Goal: Information Seeking & Learning: Find specific page/section

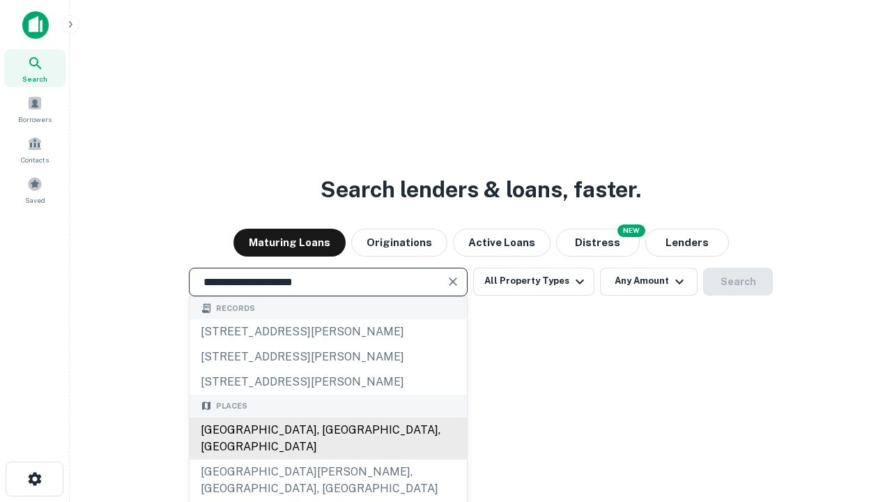
click at [327, 459] on div "[GEOGRAPHIC_DATA], [GEOGRAPHIC_DATA], [GEOGRAPHIC_DATA]" at bounding box center [327, 438] width 277 height 42
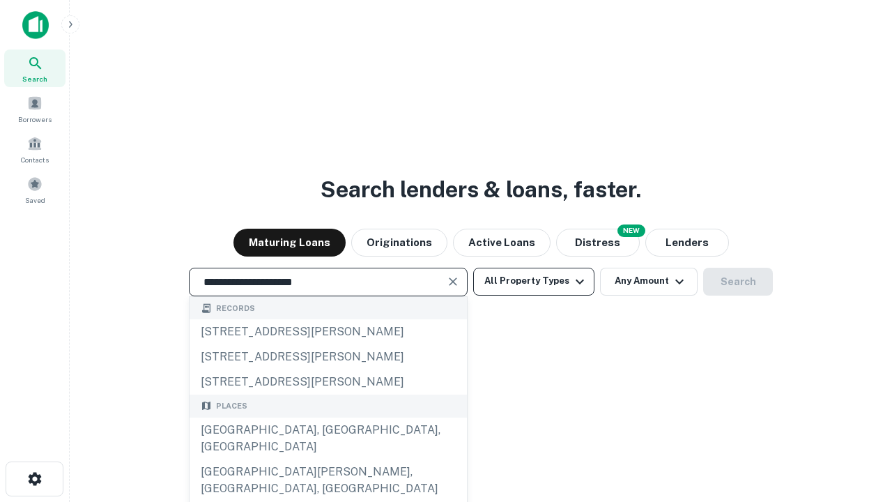
click at [534, 281] on button "All Property Types" at bounding box center [533, 281] width 121 height 28
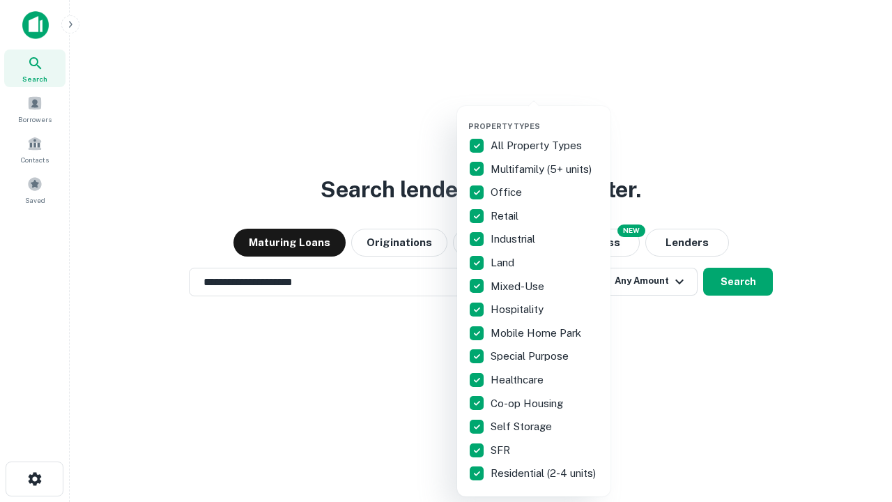
type input "**********"
click at [545, 117] on button "button" at bounding box center [544, 117] width 153 height 1
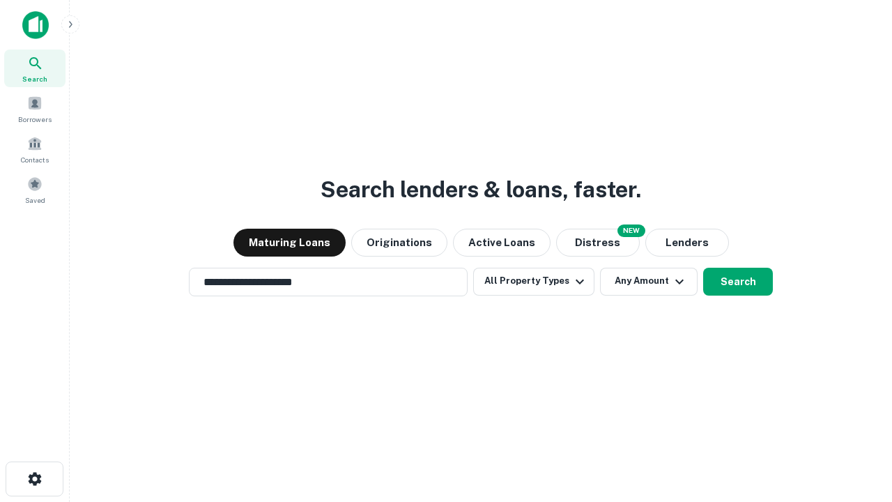
scroll to position [8, 168]
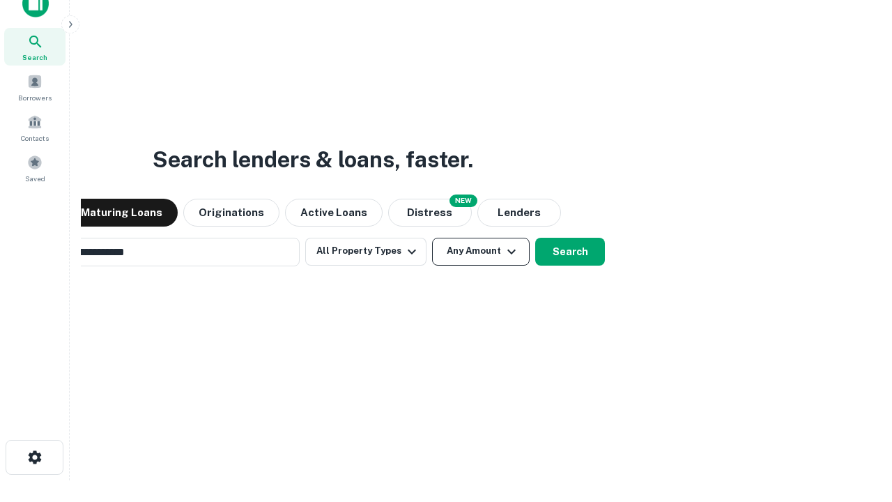
click at [432, 238] on button "Any Amount" at bounding box center [481, 252] width 98 height 28
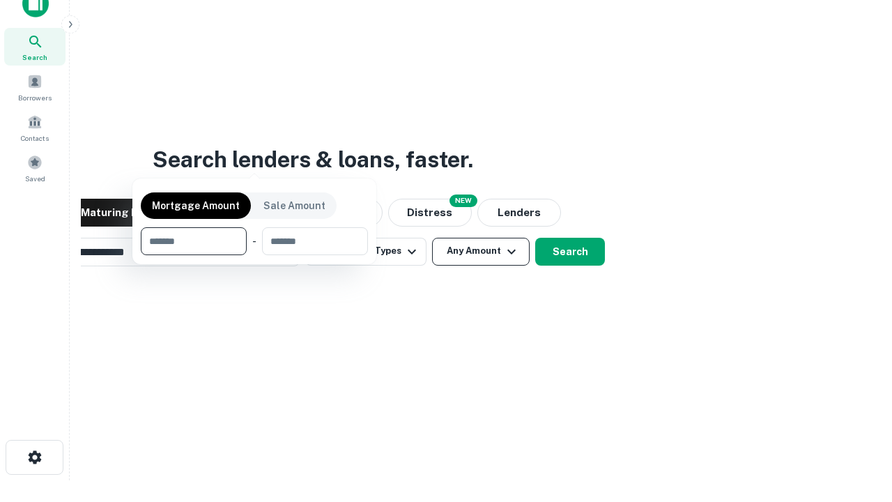
scroll to position [100, 394]
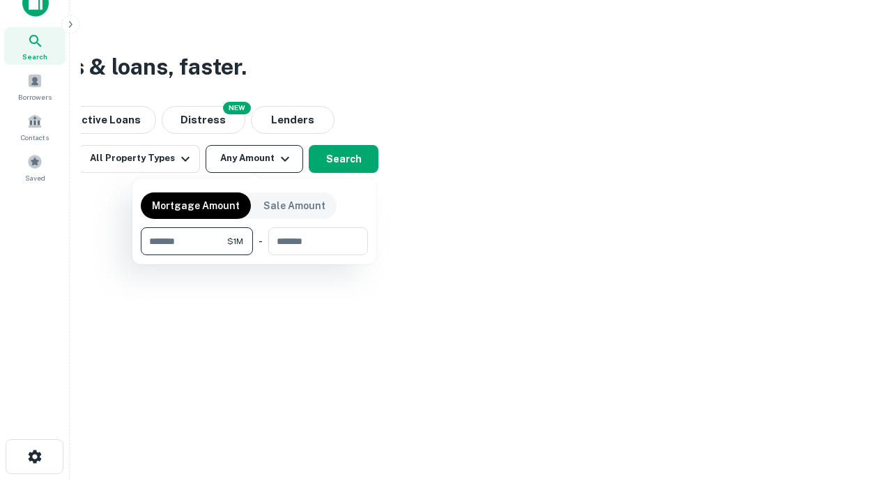
type input "*******"
click at [254, 255] on button "button" at bounding box center [254, 255] width 227 height 1
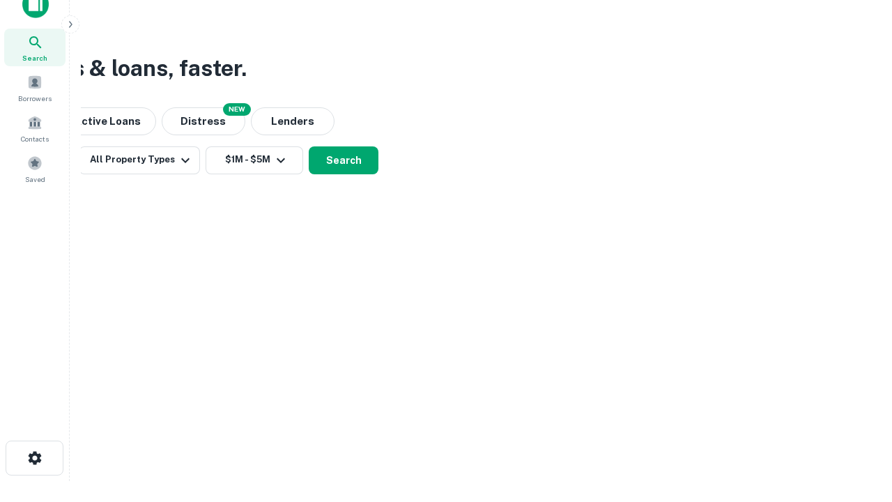
scroll to position [8, 257]
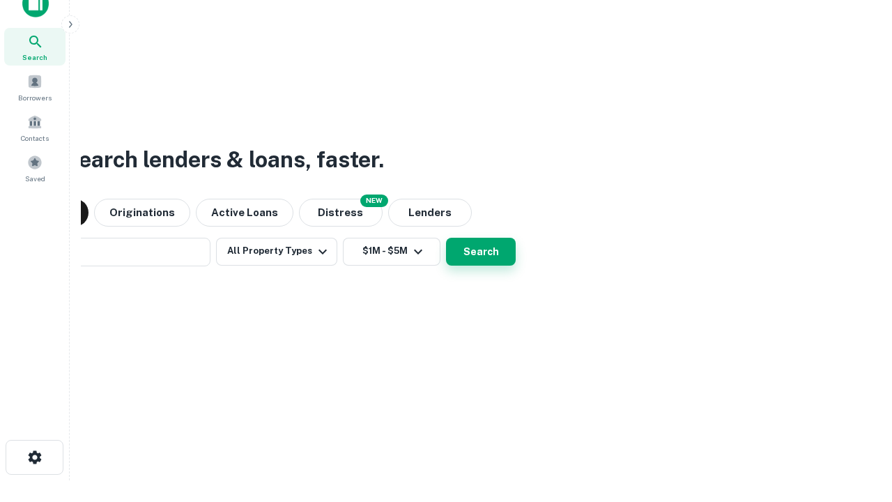
click at [446, 238] on button "Search" at bounding box center [481, 252] width 70 height 28
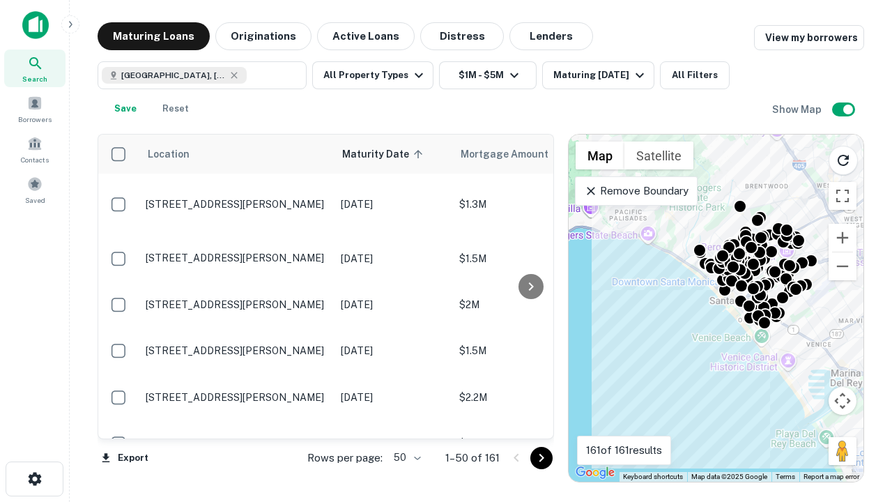
click at [405, 457] on body "Search Borrowers Contacts Saved Maturing Loans Originations Active Loans Distre…" at bounding box center [446, 251] width 892 height 502
click at [405, 422] on li "25" at bounding box center [405, 422] width 40 height 25
